Goal: Obtain resource: Download file/media

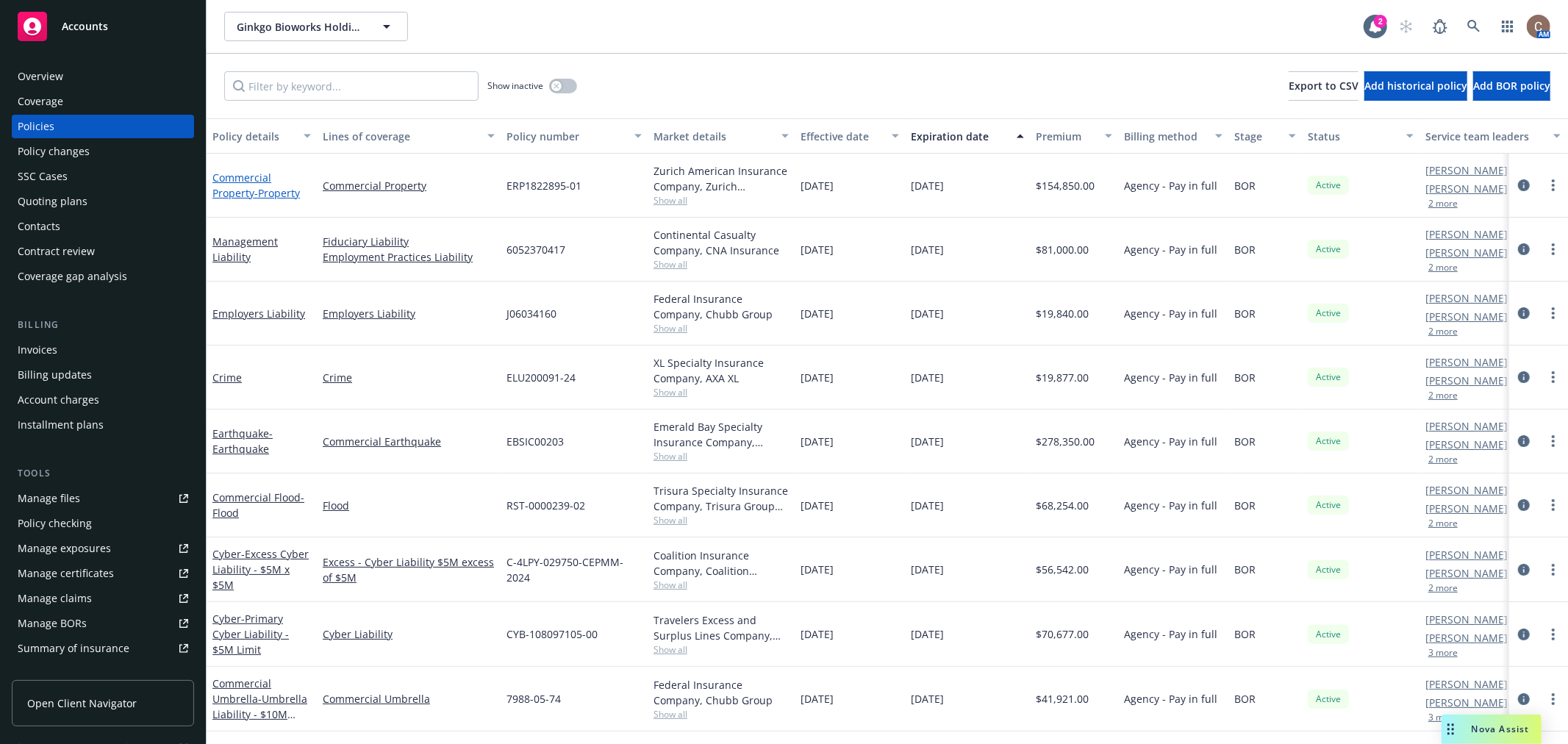
click at [278, 191] on span "- Property" at bounding box center [277, 193] width 46 height 14
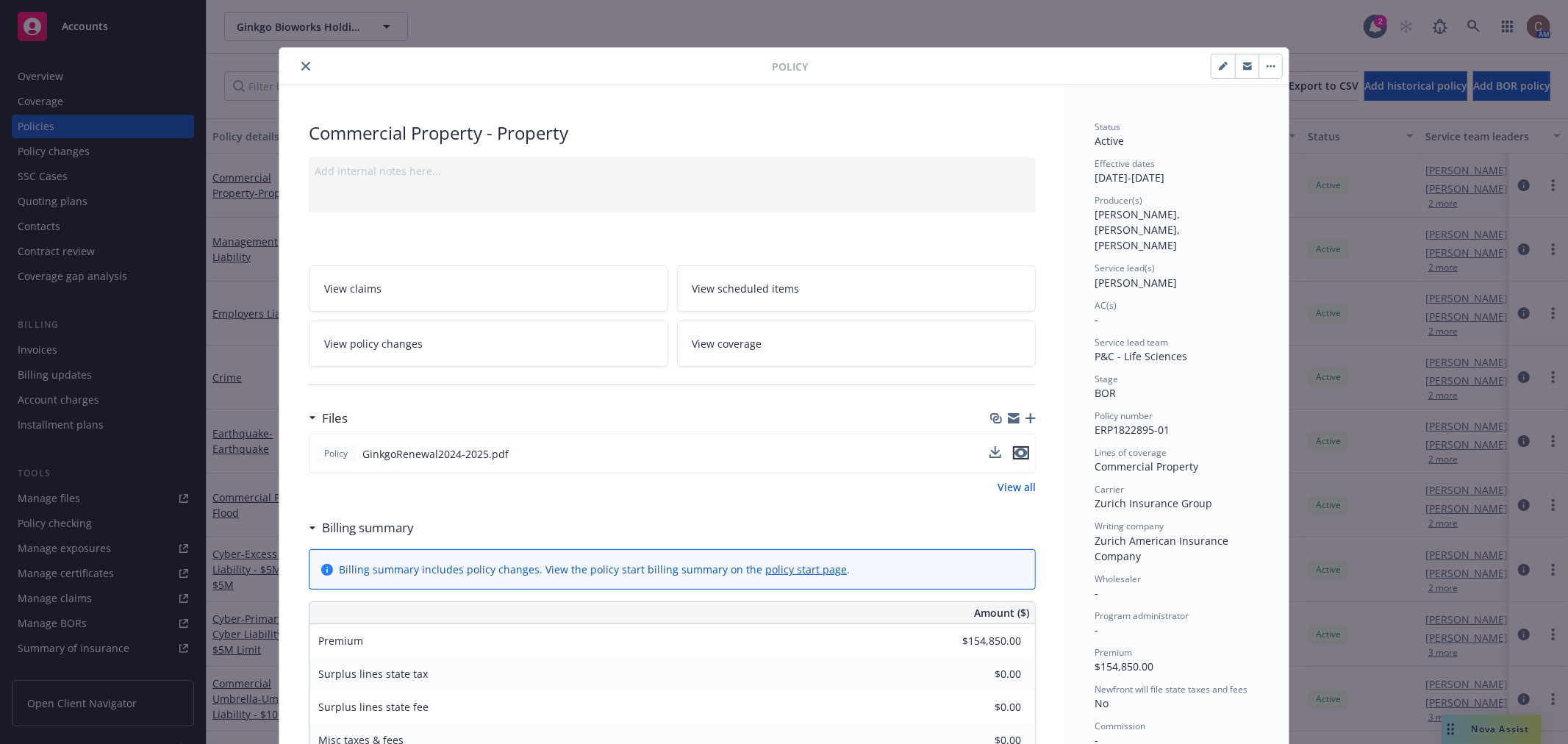
click at [1017, 448] on icon "preview file" at bounding box center [1020, 453] width 13 height 10
click at [305, 66] on button "close" at bounding box center [306, 66] width 17 height 17
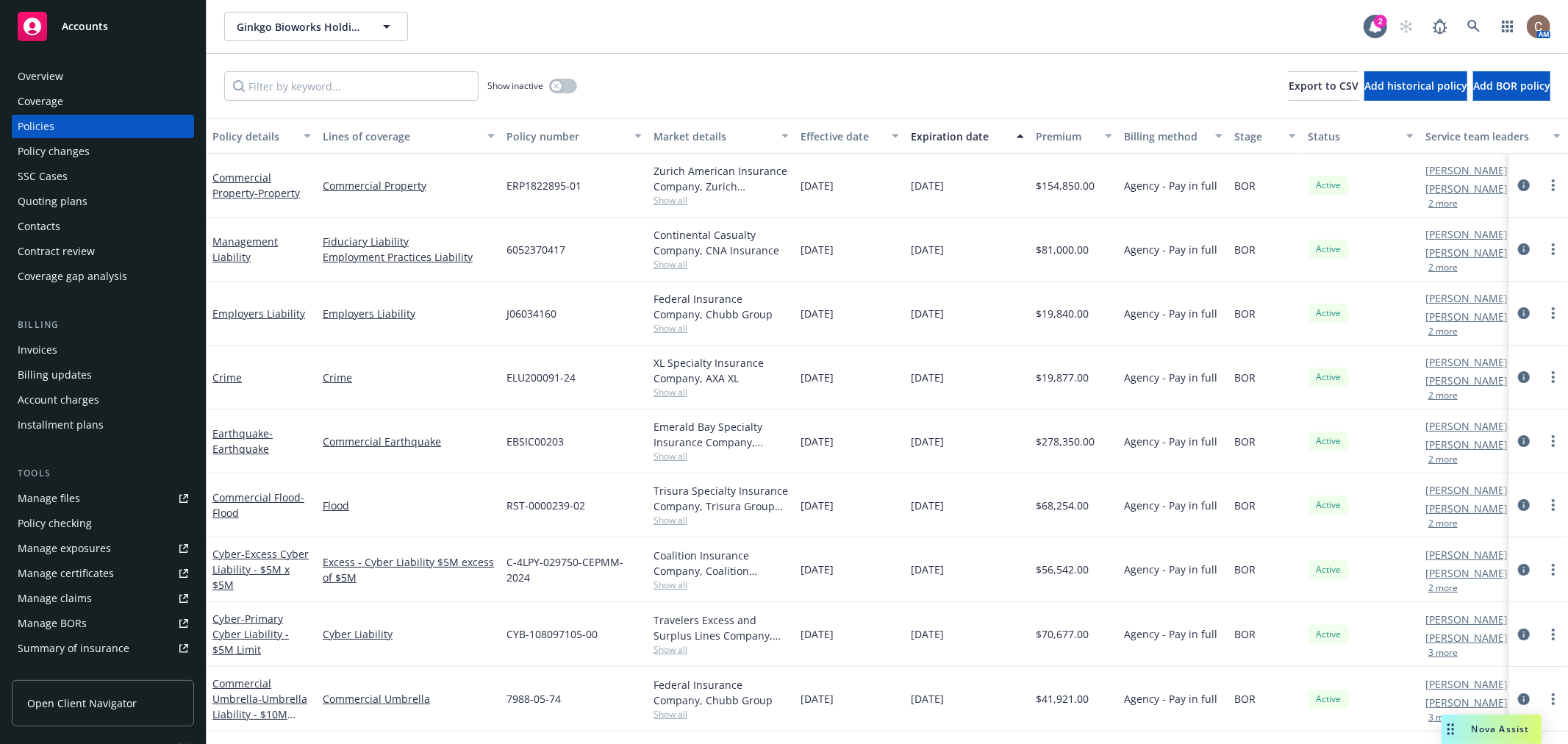
click at [876, 40] on div "Ginkgo Bioworks Holdings, Inc. Ginkgo Bioworks Holdings, Inc." at bounding box center [794, 27] width 1139 height 29
